Goal: Check status: Check status

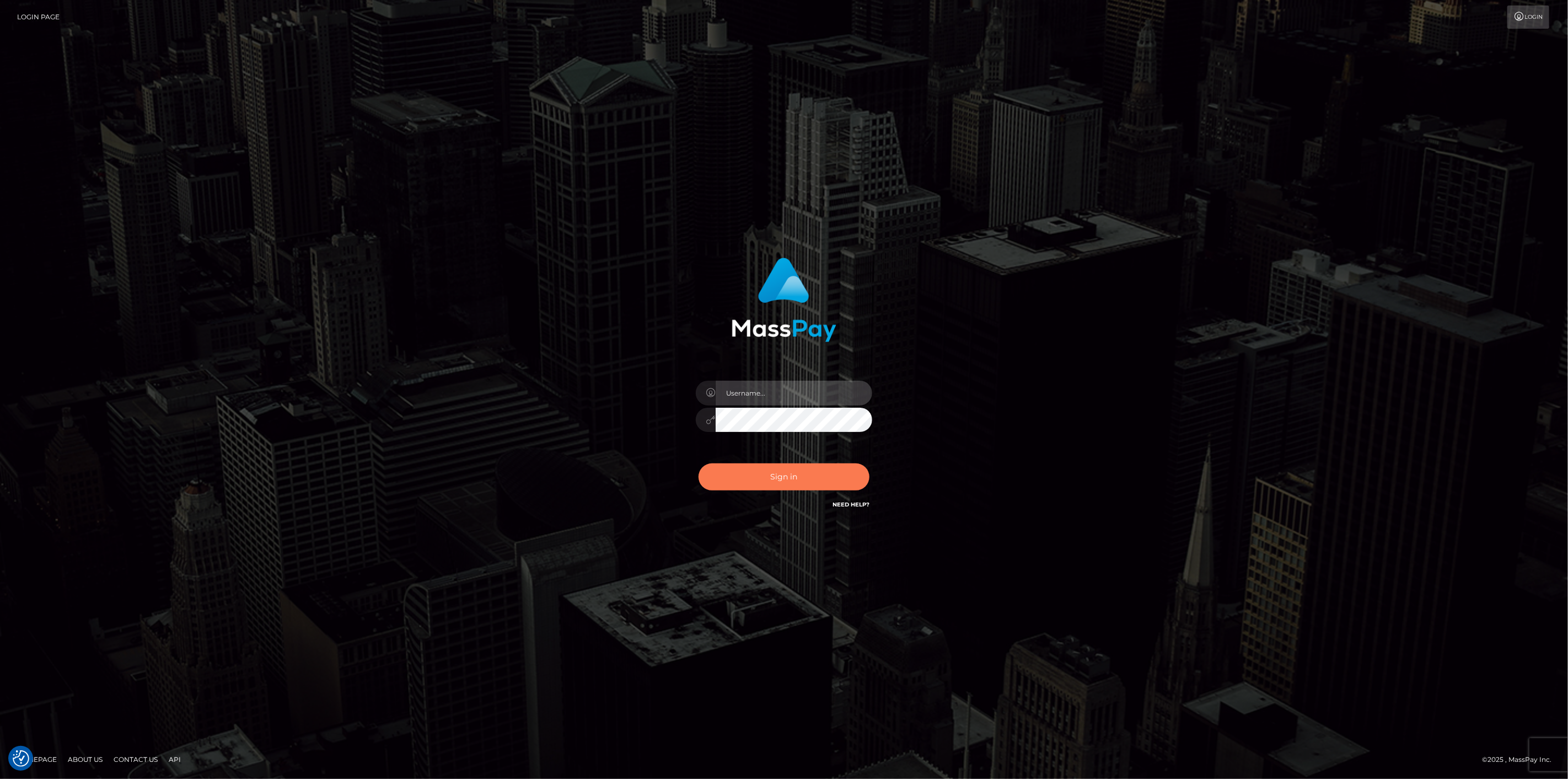
type input "scott.cm"
click at [752, 465] on button "Sign in" at bounding box center [784, 477] width 171 height 27
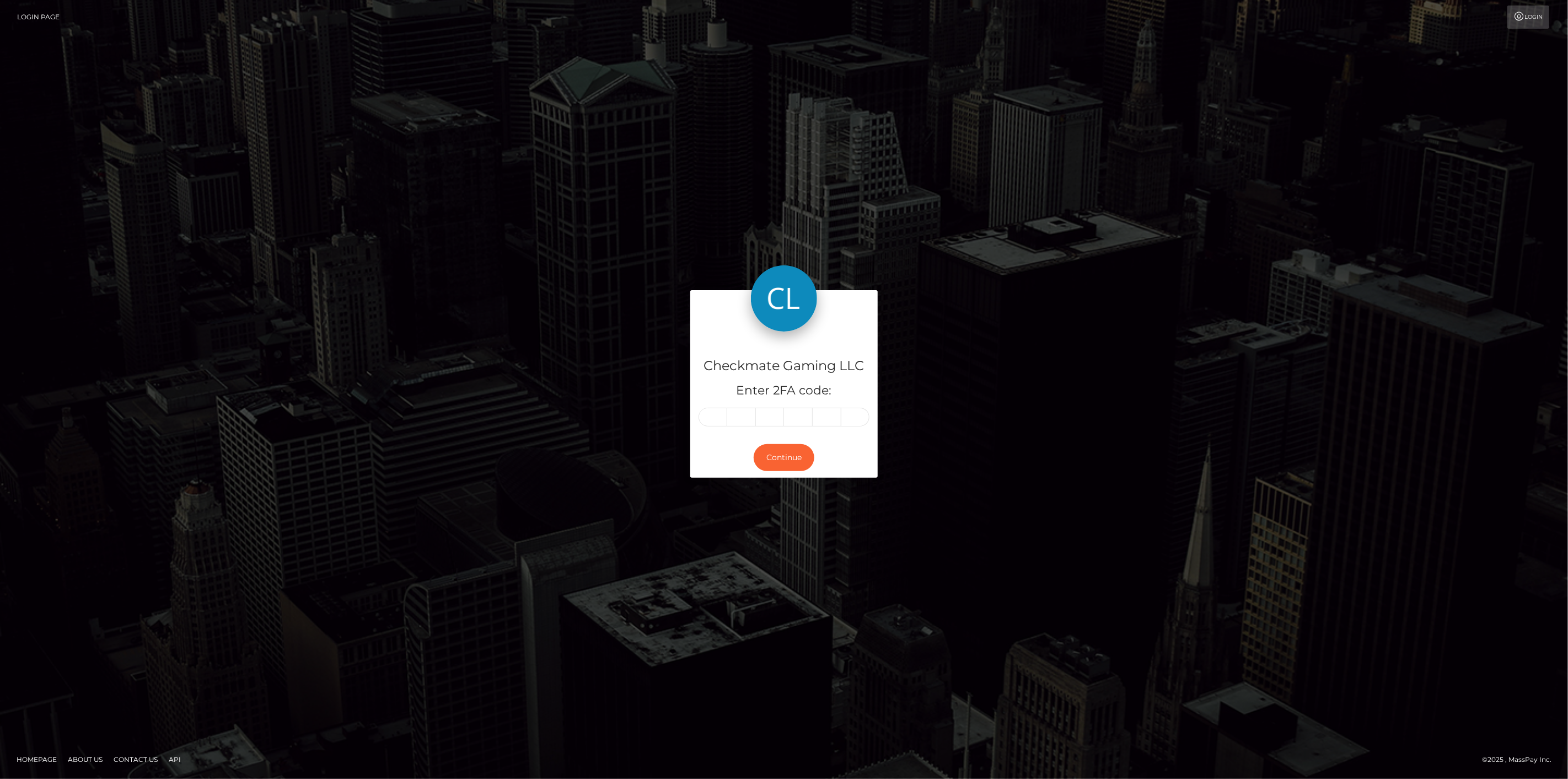
click at [723, 417] on input "text" at bounding box center [713, 417] width 29 height 19
type input "8"
type input "0"
type input "9"
type input "2"
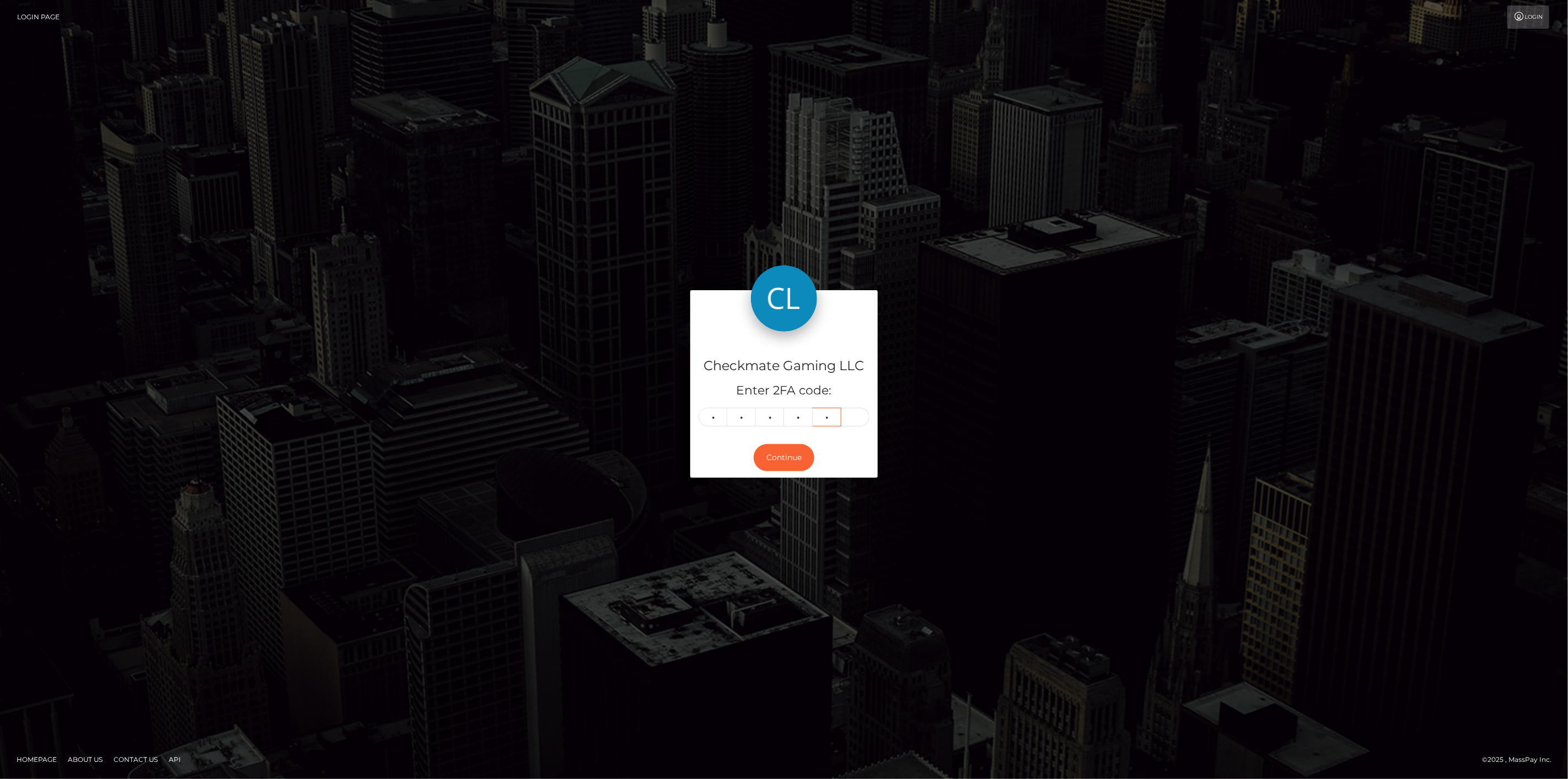
type input "3"
type input "1"
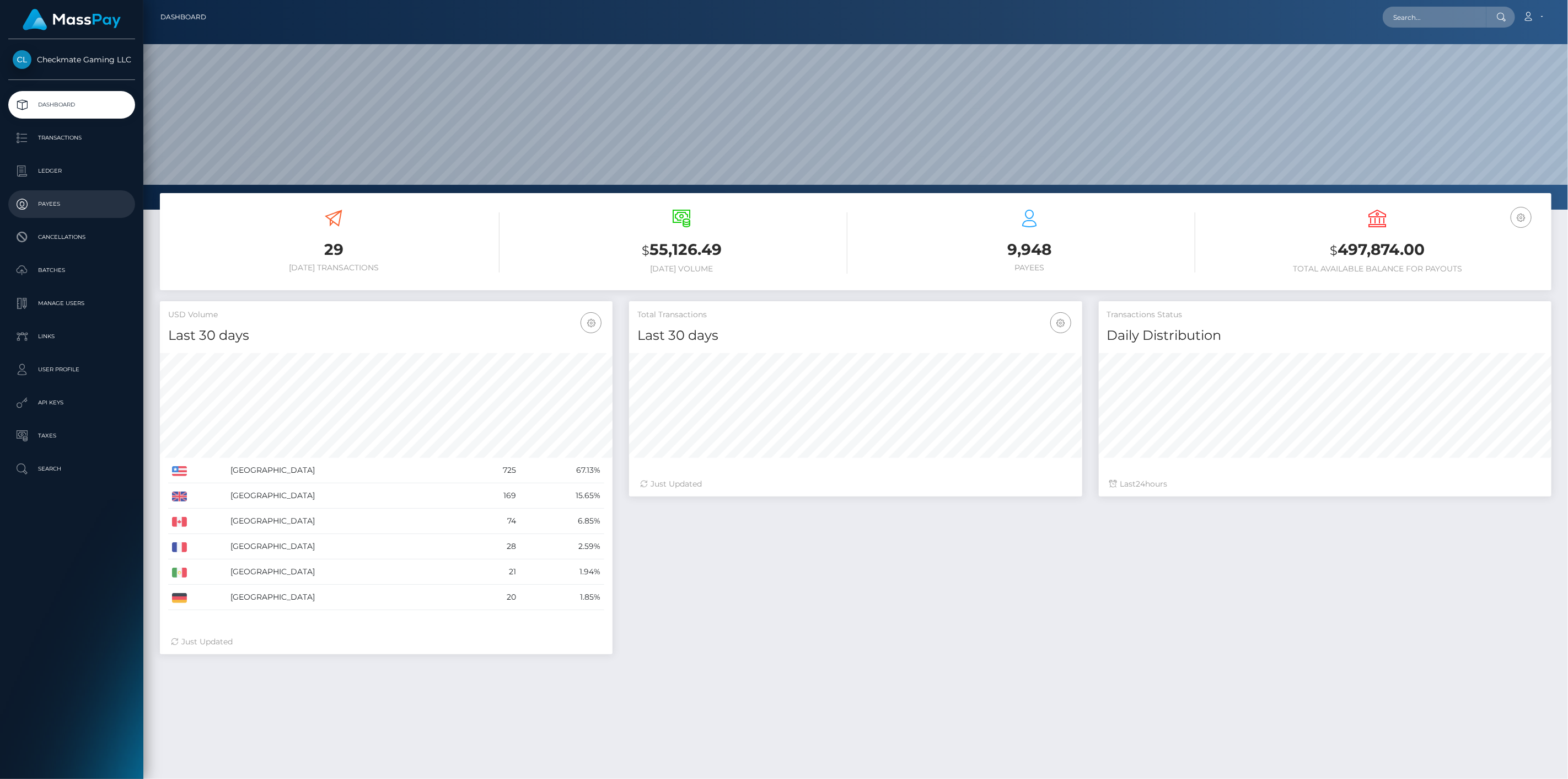
scroll to position [196, 453]
click at [86, 135] on p "Transactions" at bounding box center [72, 138] width 118 height 16
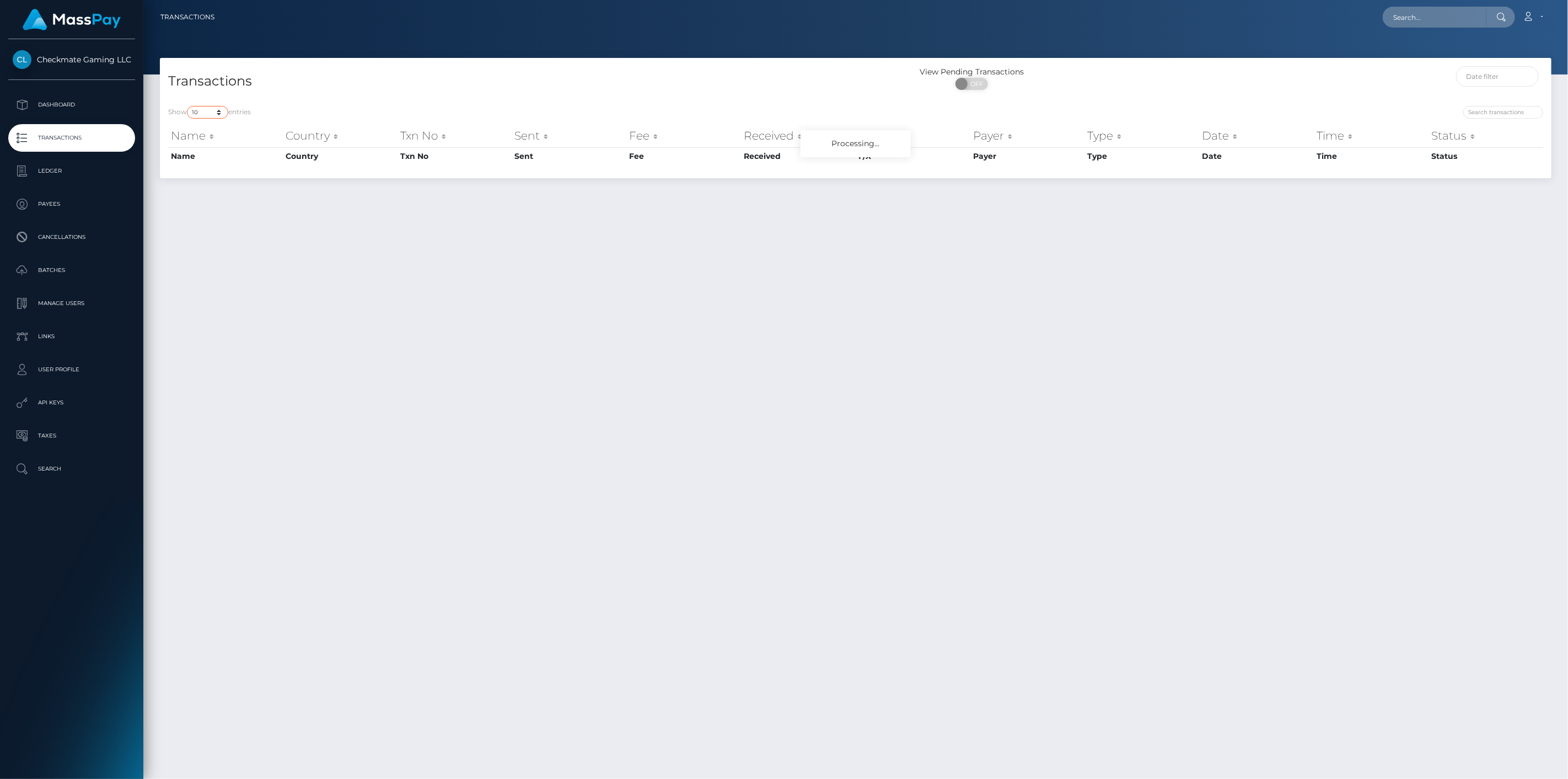
click at [215, 113] on select "10 25 50 100 250 500 1,000 3,500" at bounding box center [208, 112] width 41 height 13
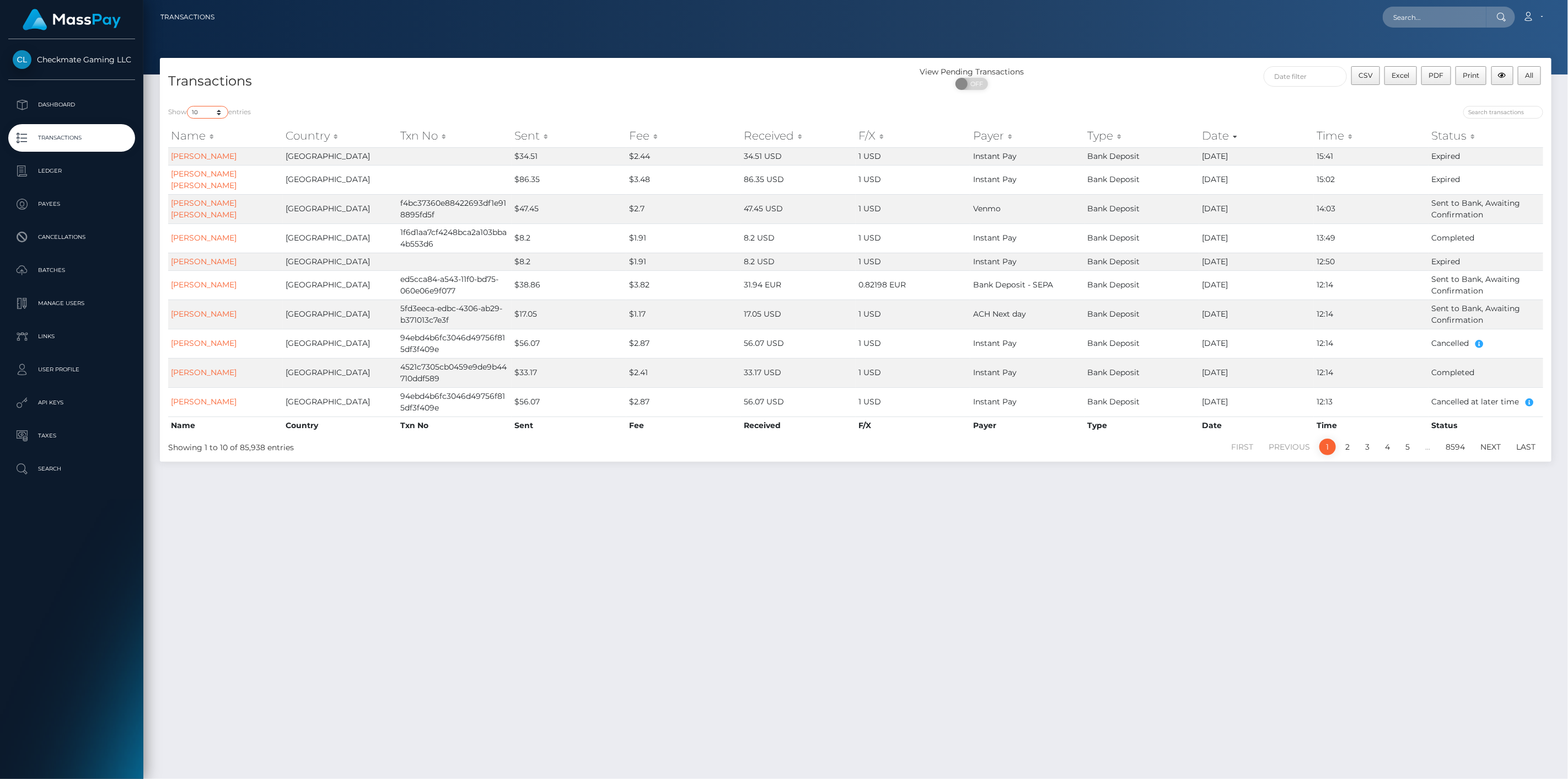
select select "50"
click at [188, 106] on select "10 25 50 100 250 500 1,000 3,500" at bounding box center [208, 112] width 41 height 13
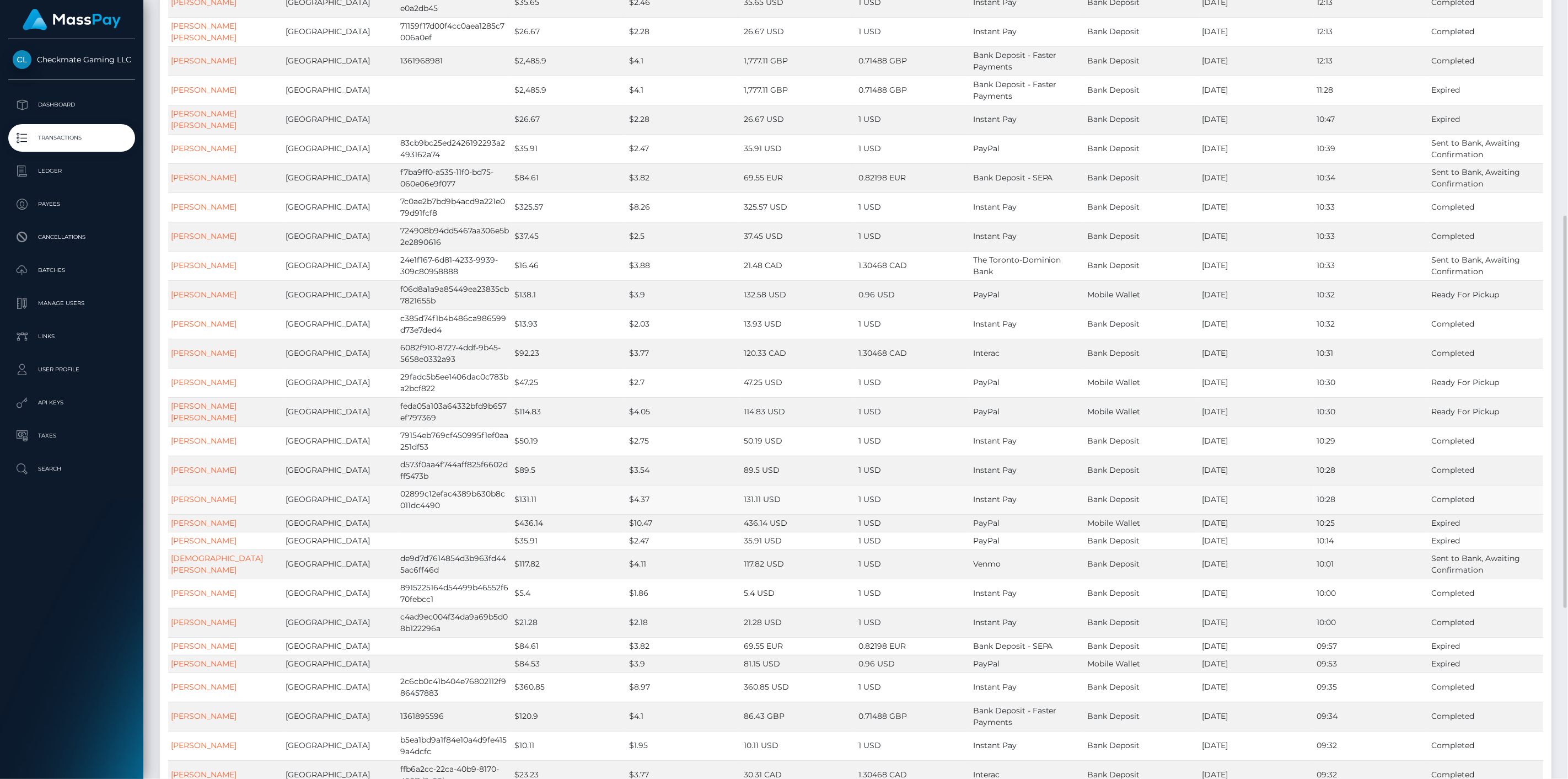
scroll to position [735, 0]
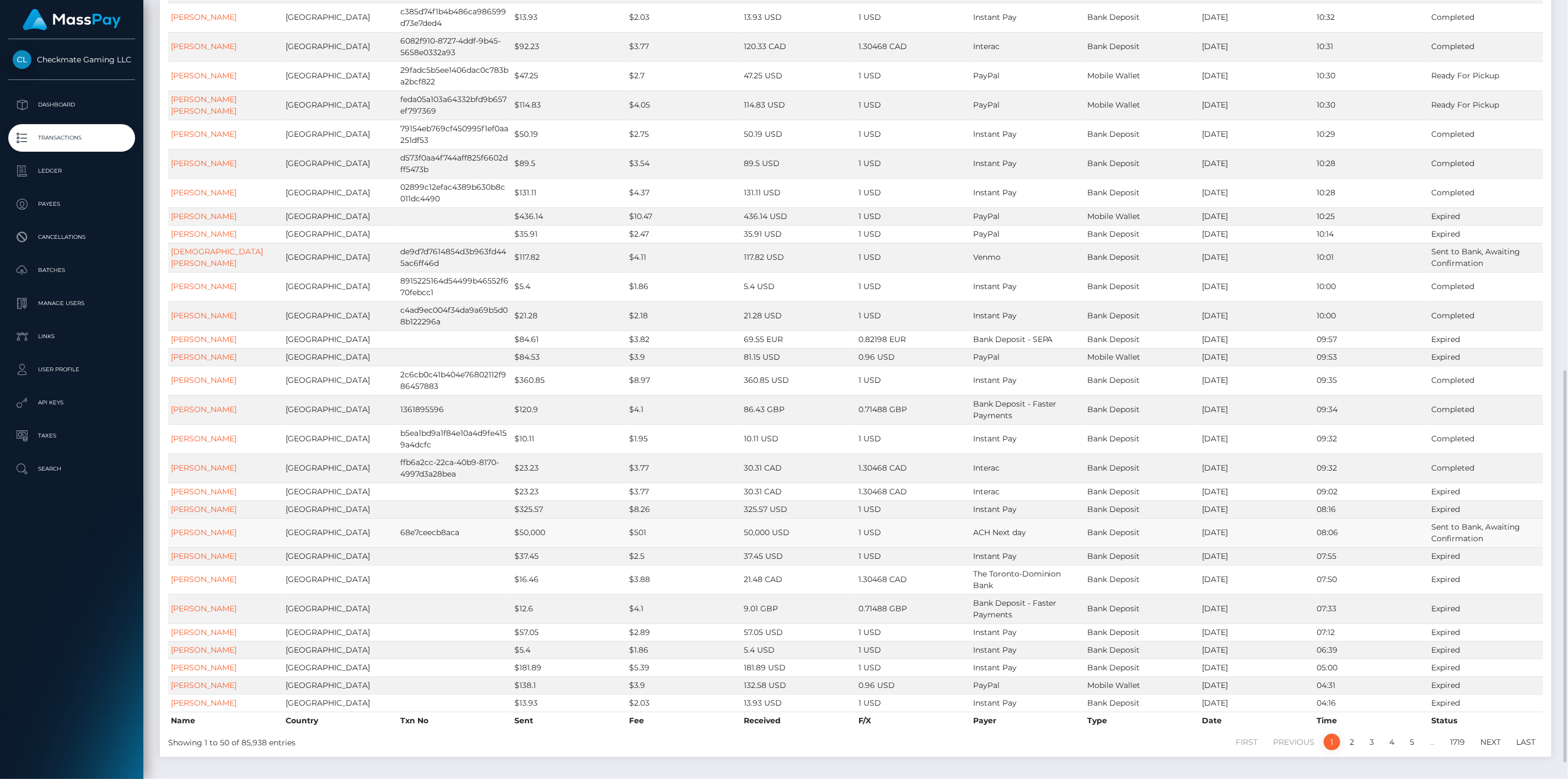
drag, startPoint x: 757, startPoint y: 525, endPoint x: 1239, endPoint y: 529, distance: 482.0
click at [1239, 529] on tr "Jonathan Levi United States 68e7ceecb8aca $50,000 $501 50,000 USD 1 USD ACH Nex…" at bounding box center [855, 533] width 1375 height 29
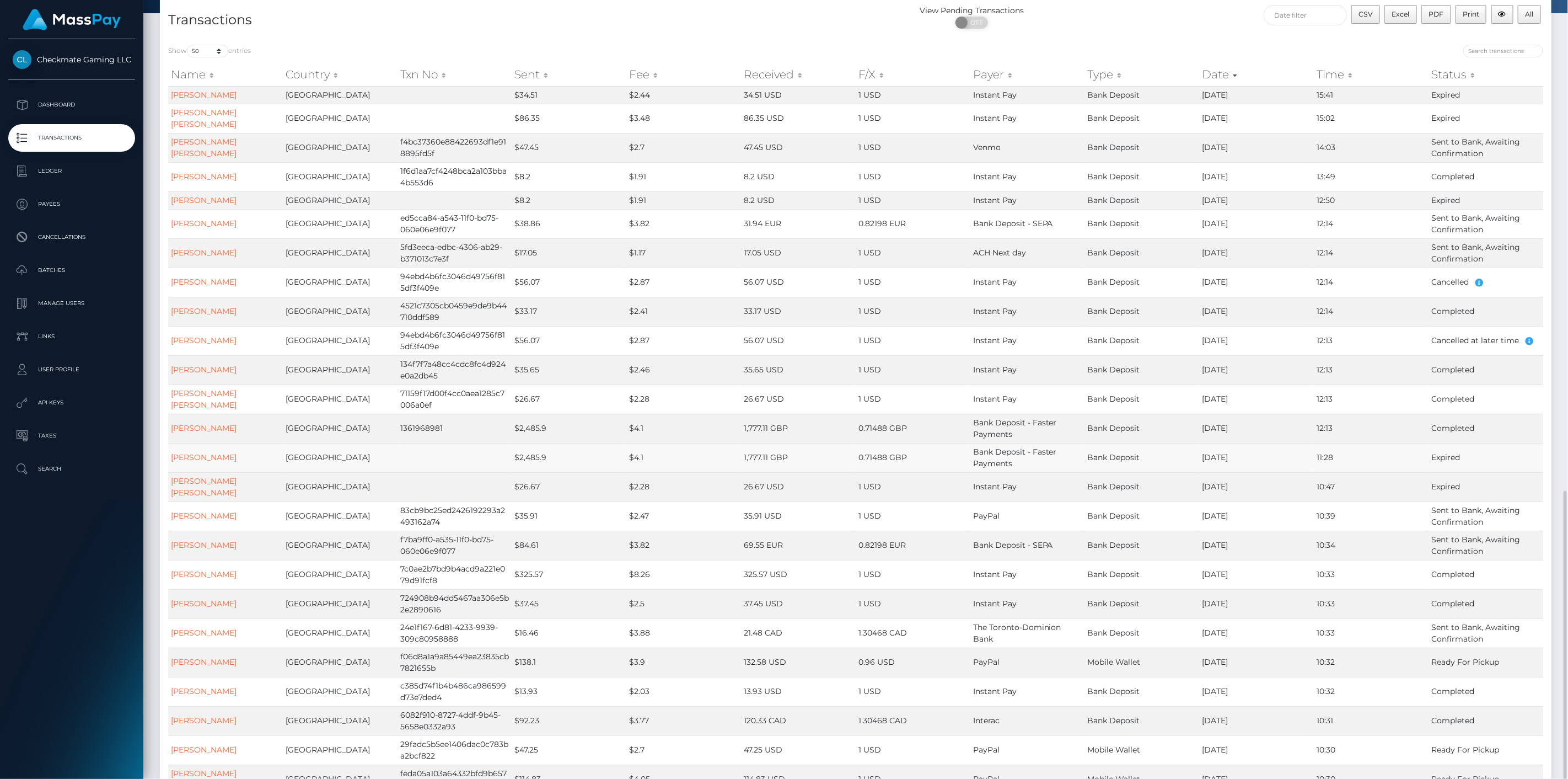
scroll to position [0, 0]
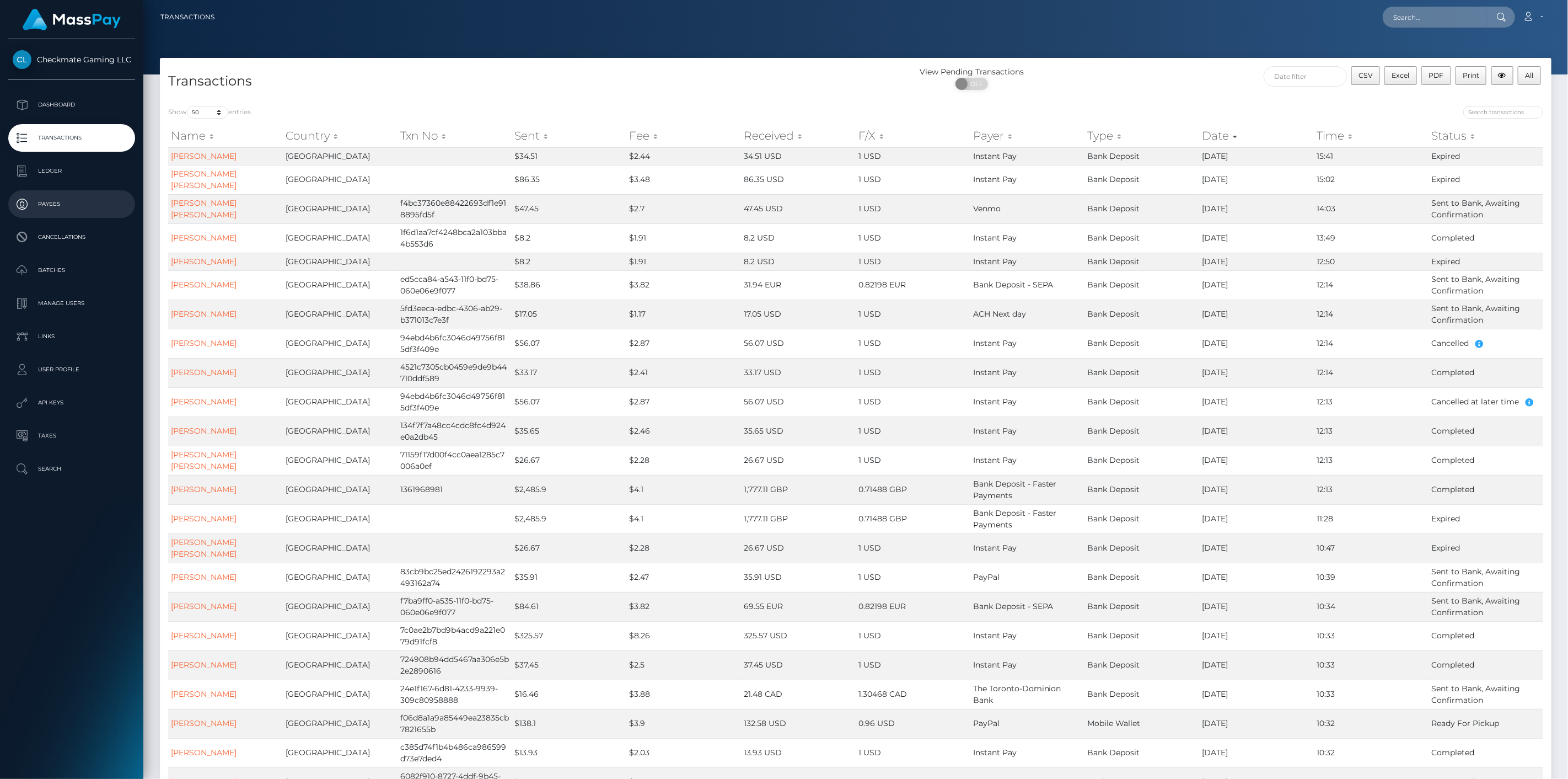
click at [58, 202] on p "Payees" at bounding box center [72, 204] width 118 height 16
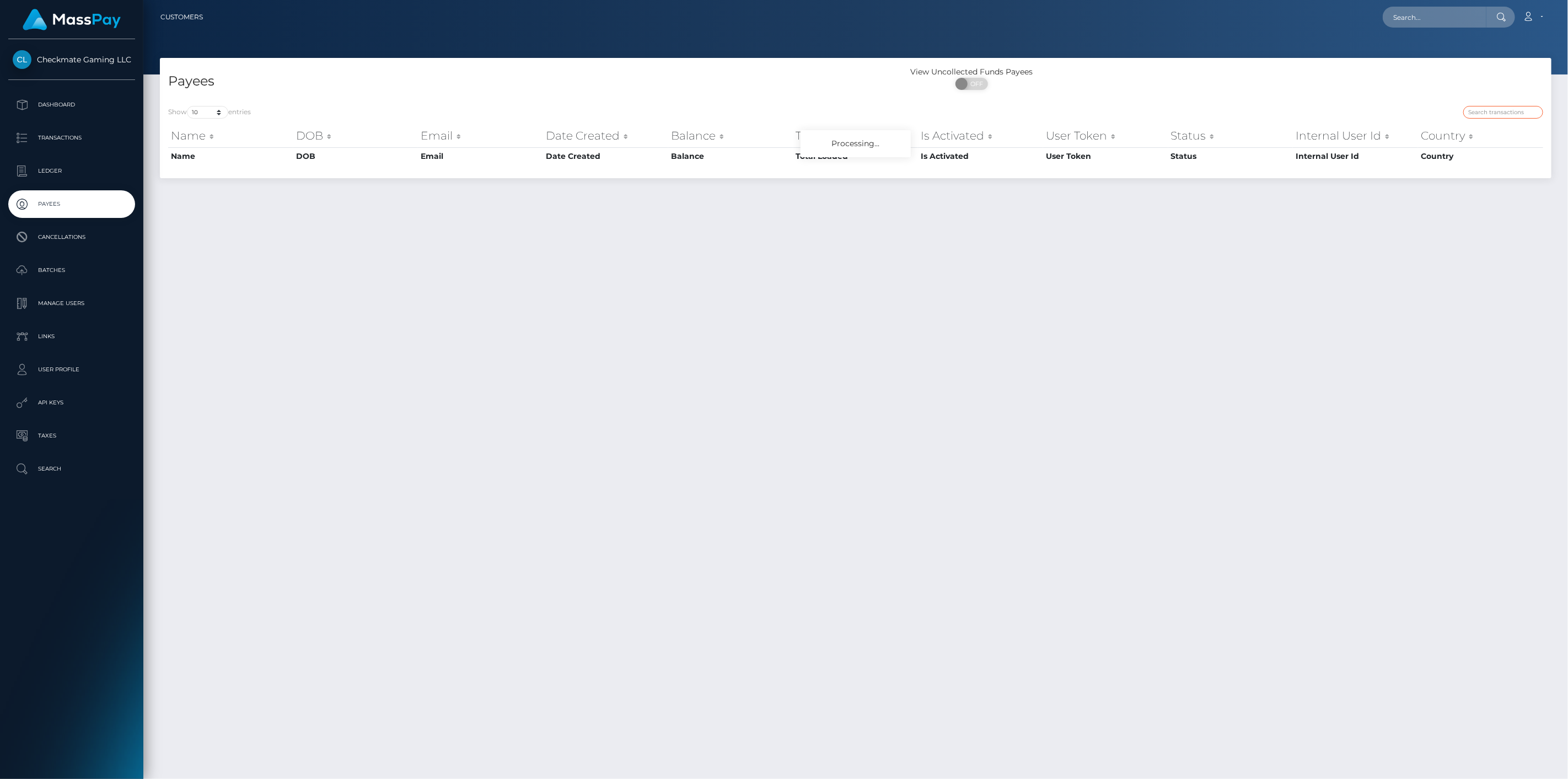
click at [1479, 114] on input "search" at bounding box center [1503, 112] width 80 height 13
paste input "723067"
type input "723067"
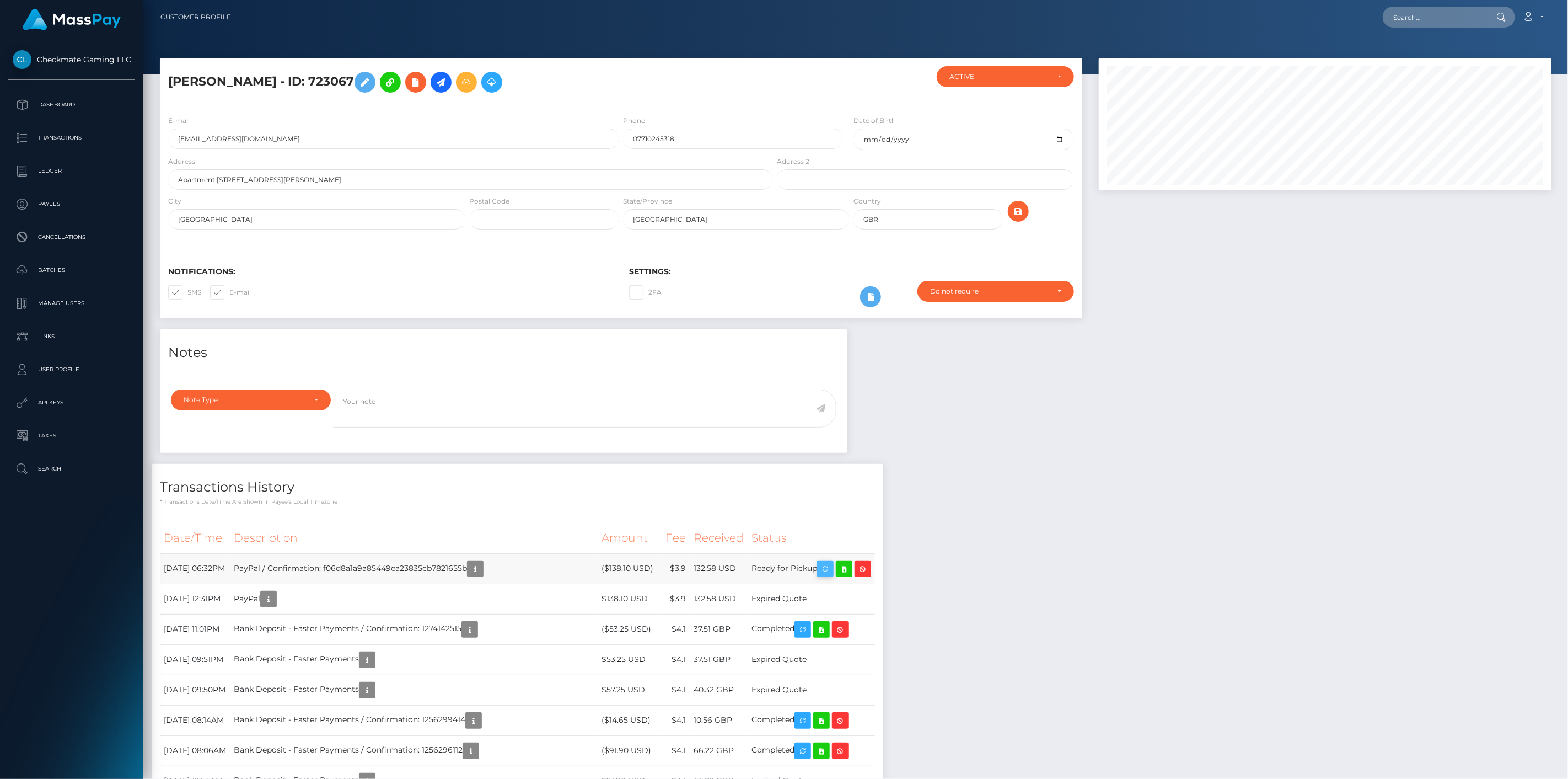
scroll to position [132, 453]
drag, startPoint x: 863, startPoint y: 569, endPoint x: 792, endPoint y: 569, distance: 71.0
click at [792, 569] on tr "October 9, 2025 06:32PM PayPal / Confirmation: f06d8a1a9a85449ea23835cb7821655b…" at bounding box center [517, 568] width 715 height 30
click at [482, 570] on icon "button" at bounding box center [475, 569] width 13 height 14
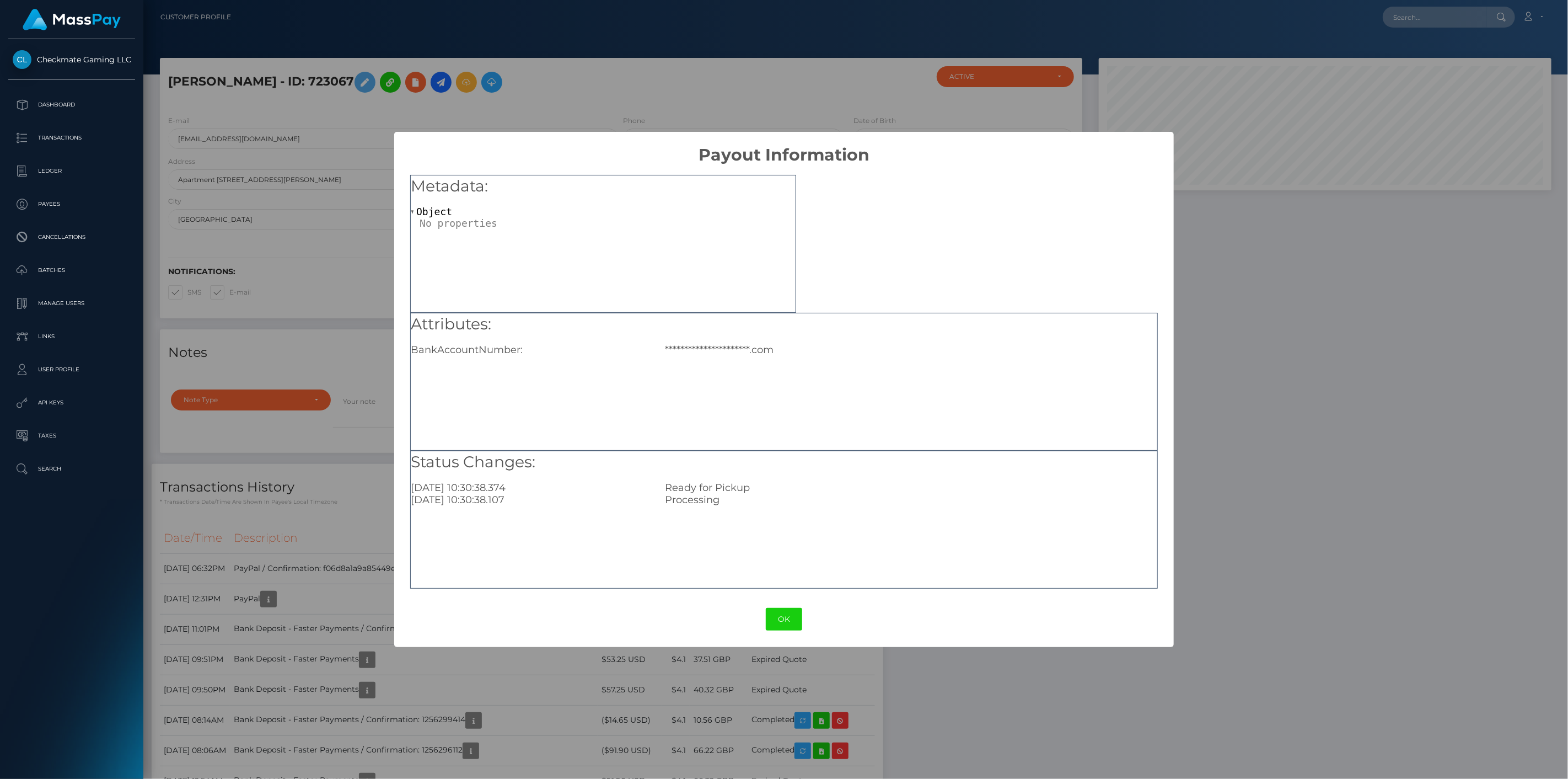
click at [567, 660] on div "**********" at bounding box center [784, 389] width 1568 height 779
